Goal: Transaction & Acquisition: Book appointment/travel/reservation

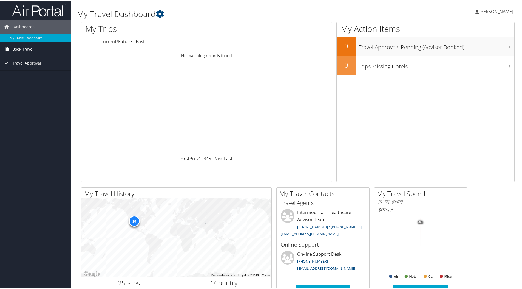
click at [19, 48] on span "Book Travel" at bounding box center [22, 49] width 21 height 14
click at [27, 67] on link "Book/Manage Online Trips" at bounding box center [35, 68] width 71 height 8
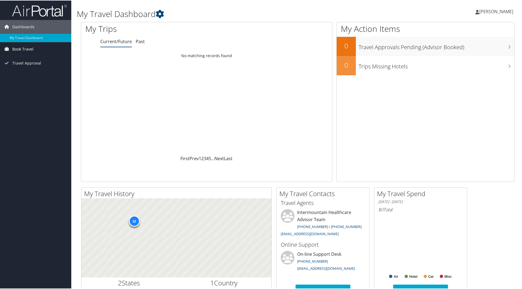
click at [23, 48] on span "Book Travel" at bounding box center [22, 49] width 21 height 14
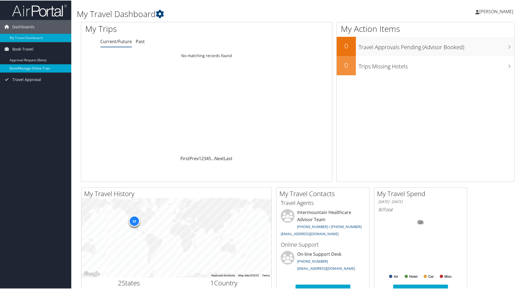
click at [20, 68] on link "Book/Manage Online Trips" at bounding box center [35, 68] width 71 height 8
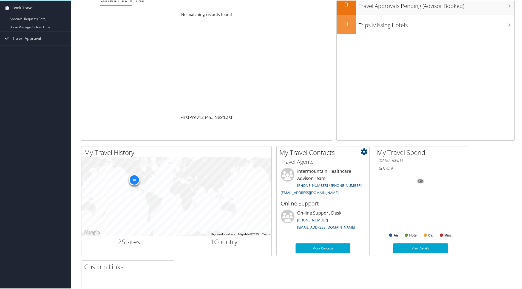
scroll to position [55, 0]
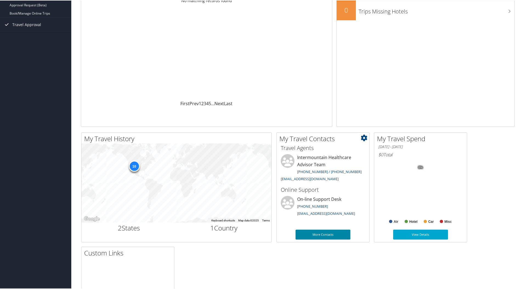
click at [328, 233] on link "More Contacts" at bounding box center [323, 234] width 55 height 10
